Goal: Transaction & Acquisition: Purchase product/service

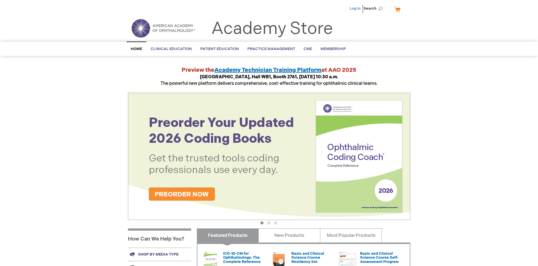
click at [356, 8] on link "Log In" at bounding box center [355, 8] width 11 height 5
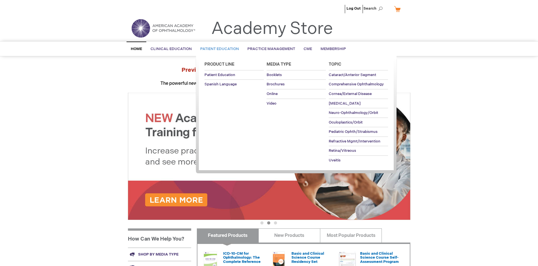
click at [218, 49] on span "Patient Education" at bounding box center [219, 49] width 39 height 5
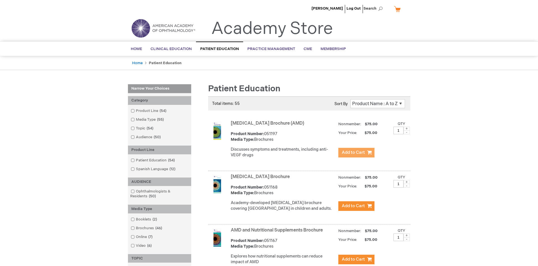
click at [356, 153] on span "Add to Cart" at bounding box center [353, 152] width 23 height 5
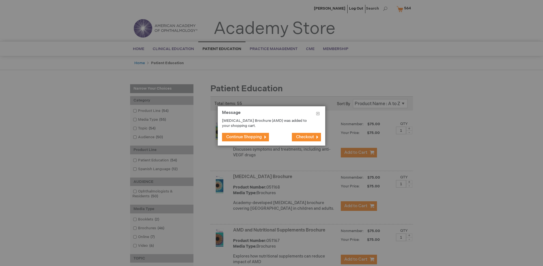
click at [244, 137] on span "Continue Shopping" at bounding box center [244, 136] width 36 height 5
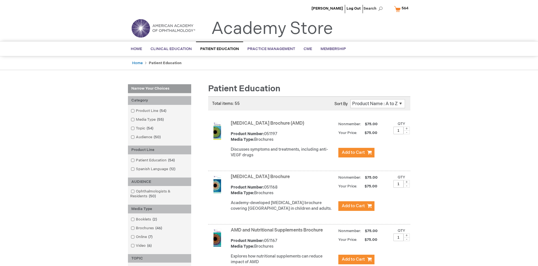
click at [278, 233] on link "AMD and Nutritional Supplements Brochure" at bounding box center [277, 229] width 92 height 5
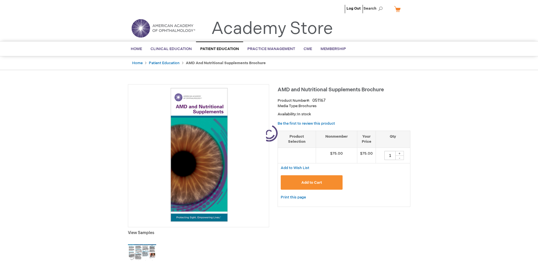
type input "1"
click at [312, 182] on span "Add to Cart" at bounding box center [311, 182] width 21 height 5
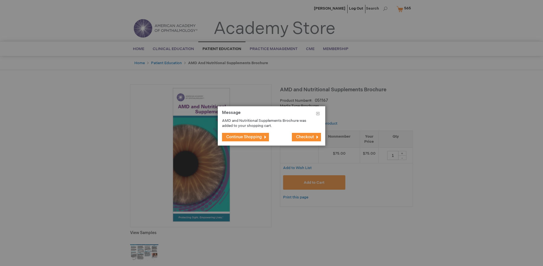
click at [244, 137] on span "Continue Shopping" at bounding box center [244, 136] width 36 height 5
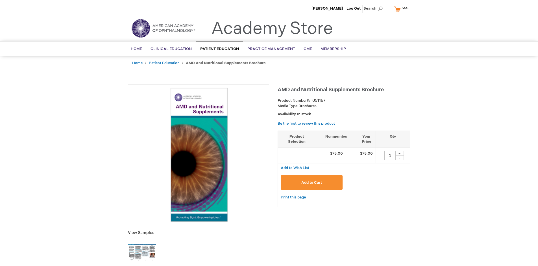
click at [402, 9] on span "565" at bounding box center [405, 8] width 7 height 5
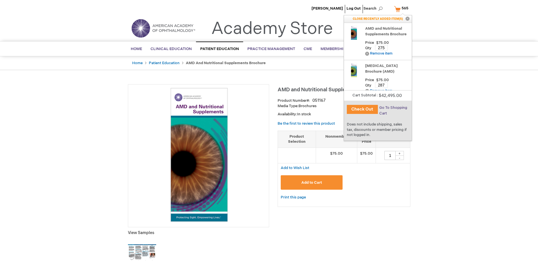
click at [393, 108] on span "Go To Shopping Cart" at bounding box center [393, 110] width 28 height 10
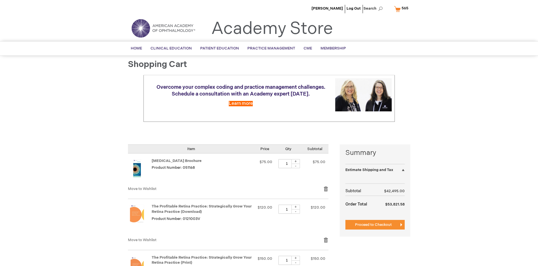
select select "US"
select select "41"
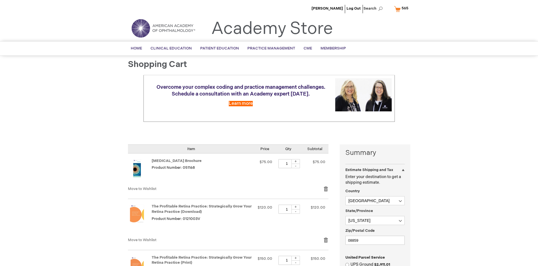
scroll to position [128, 0]
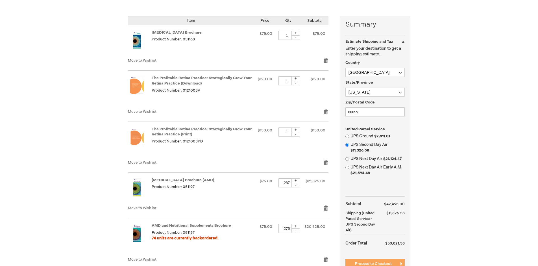
click at [373, 264] on span "Proceed to Checkout" at bounding box center [373, 263] width 37 height 5
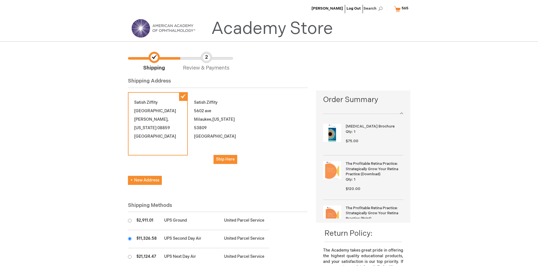
click at [130, 238] on input "radio" at bounding box center [130, 239] width 4 height 4
